Goal: Navigation & Orientation: Go to known website

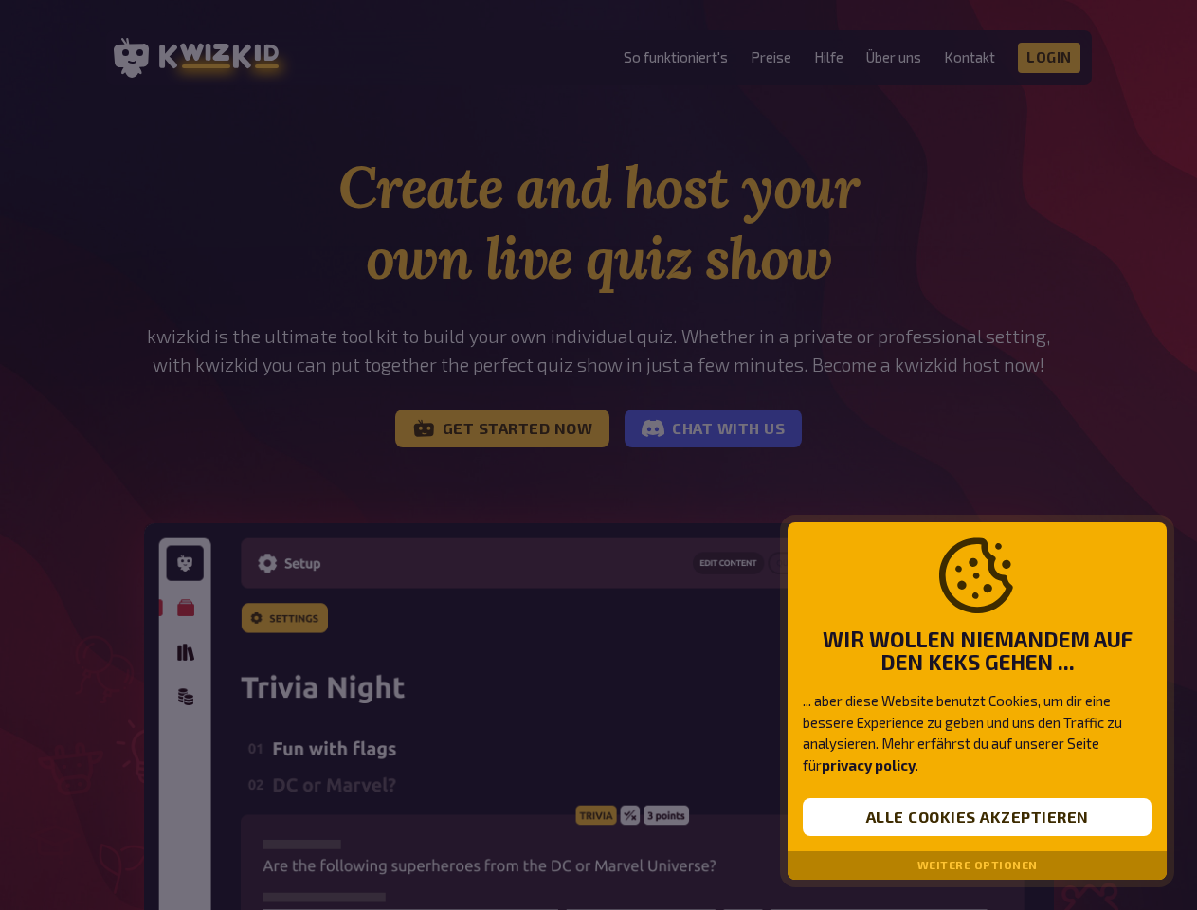
click at [598, 455] on div at bounding box center [598, 455] width 1197 height 910
click at [977, 817] on button "Alle Cookies akzeptieren" at bounding box center [977, 817] width 349 height 38
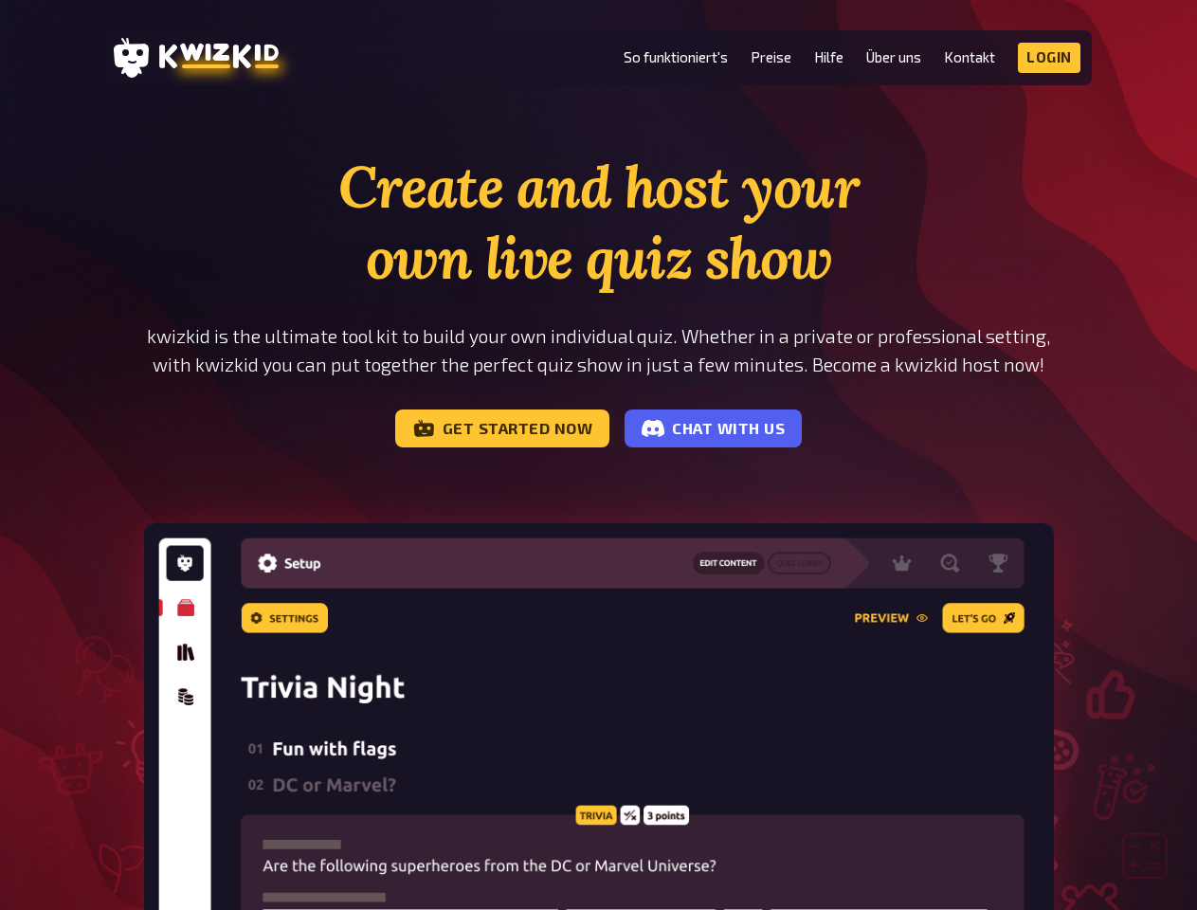
click at [977, 865] on img at bounding box center [599, 835] width 910 height 624
